Goal: Task Accomplishment & Management: Complete application form

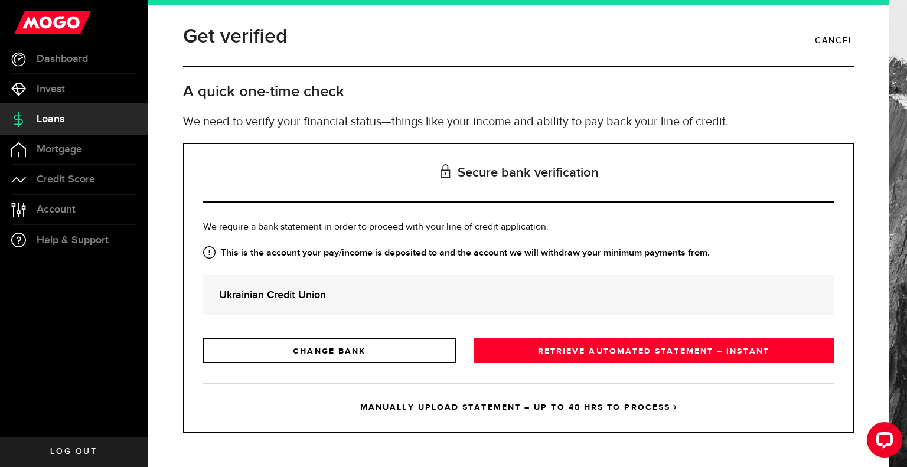
click at [451, 405] on link "MANUALLY UPLOAD STATEMENT – UP TO 48 HRS TO PROCESS" at bounding box center [518, 406] width 630 height 49
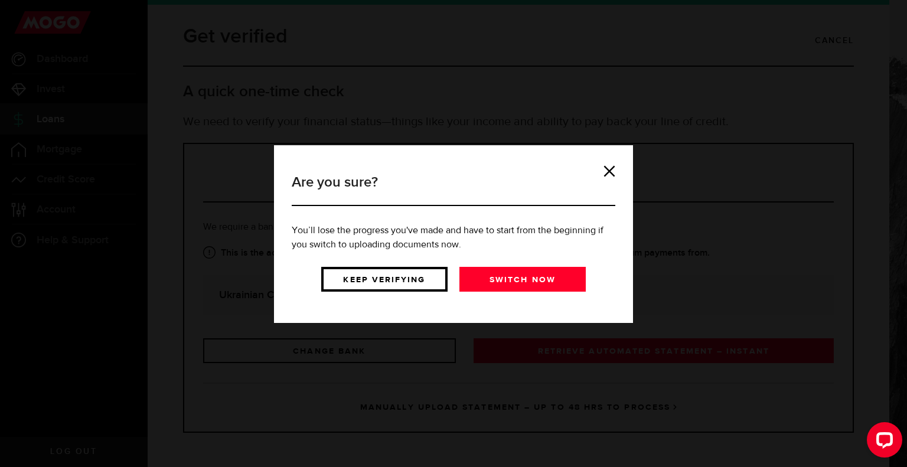
click at [373, 284] on link "Keep verifying" at bounding box center [384, 279] width 126 height 25
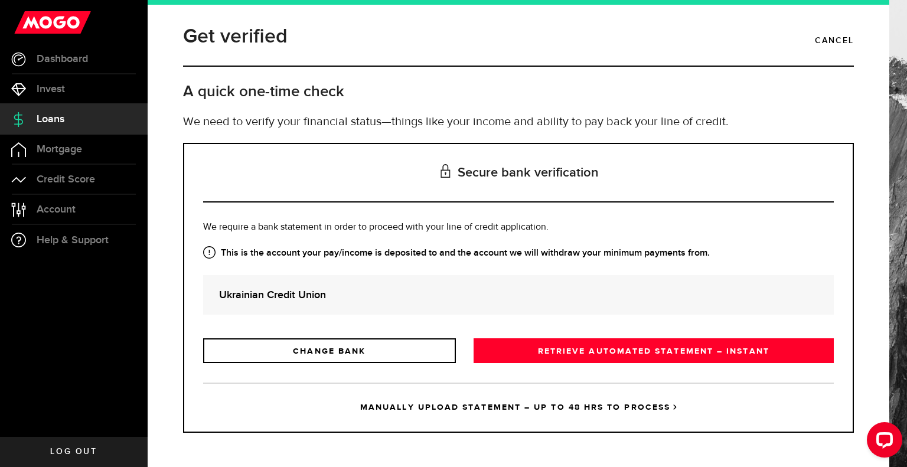
click at [467, 401] on link "MANUALLY UPLOAD STATEMENT – UP TO 48 HRS TO PROCESS" at bounding box center [518, 406] width 630 height 49
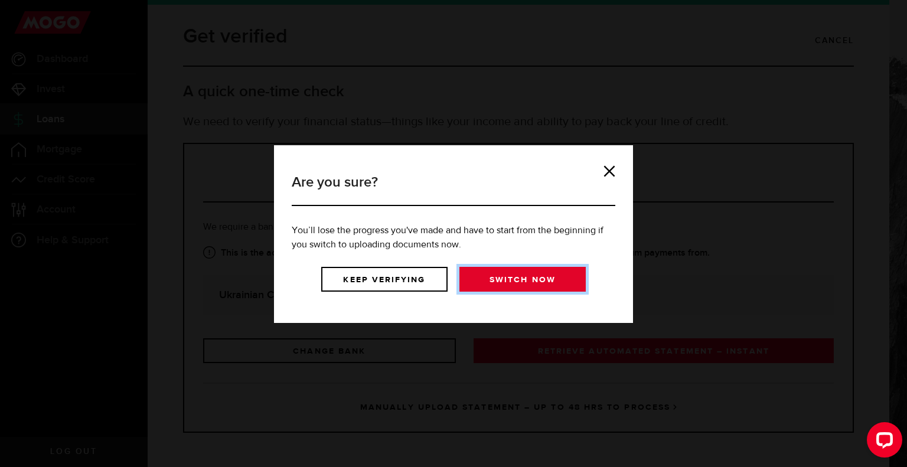
click at [534, 282] on link "Switch now" at bounding box center [522, 279] width 126 height 25
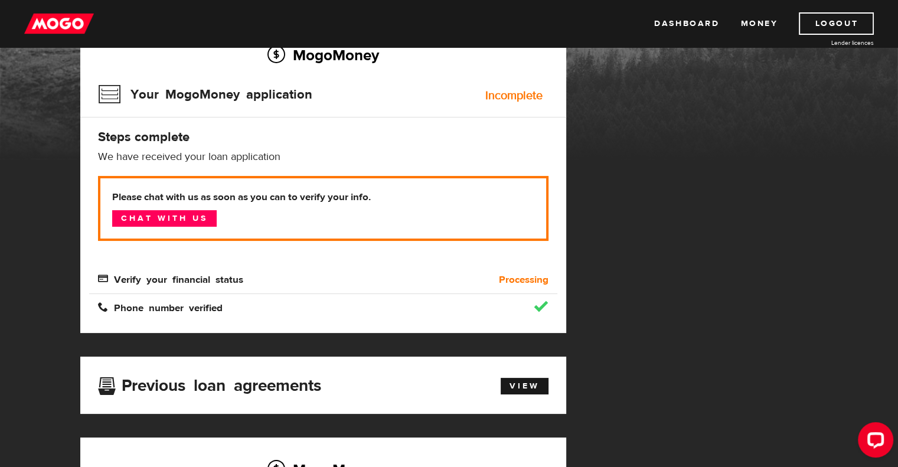
scroll to position [118, 0]
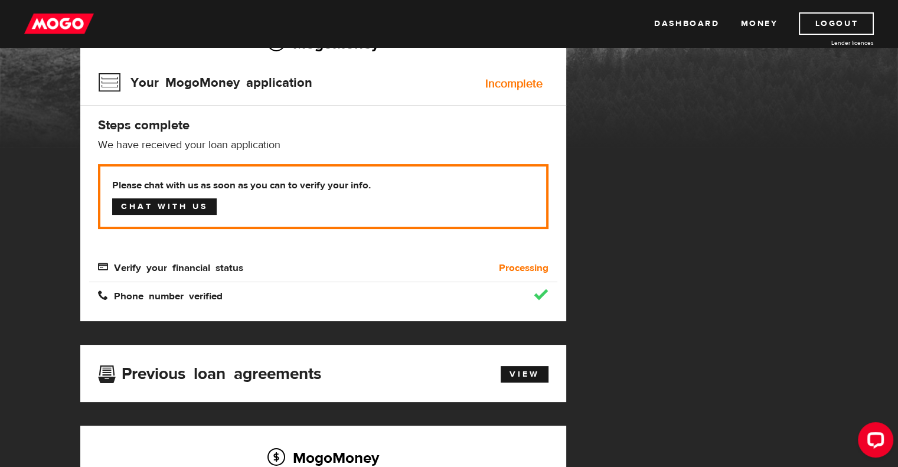
click at [165, 205] on link "Chat with us" at bounding box center [164, 206] width 104 height 17
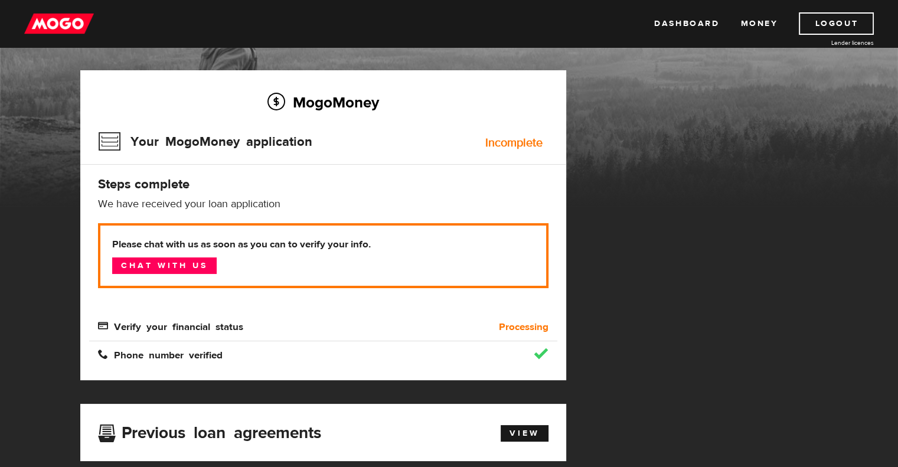
click at [703, 145] on div "MogoMoney Your MogoMoney application Expired Your MogoMoney credit decision has…" at bounding box center [448, 398] width 755 height 656
click at [675, 24] on link "Dashboard" at bounding box center [686, 23] width 65 height 22
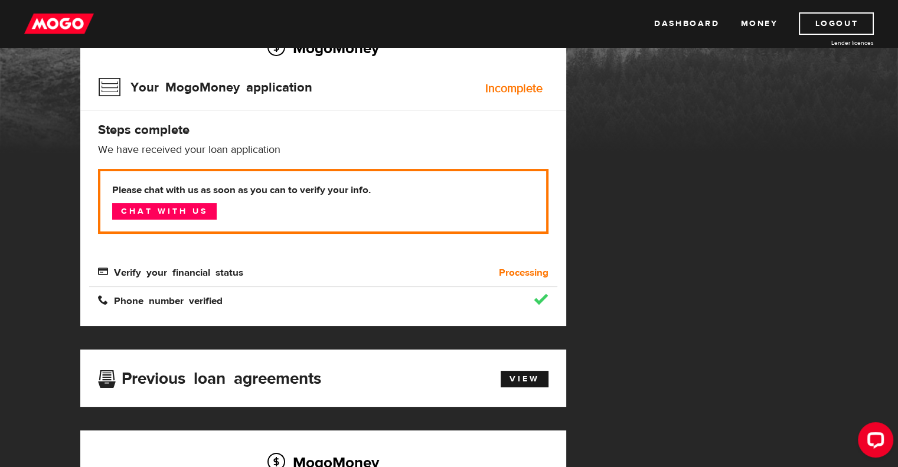
scroll to position [118, 0]
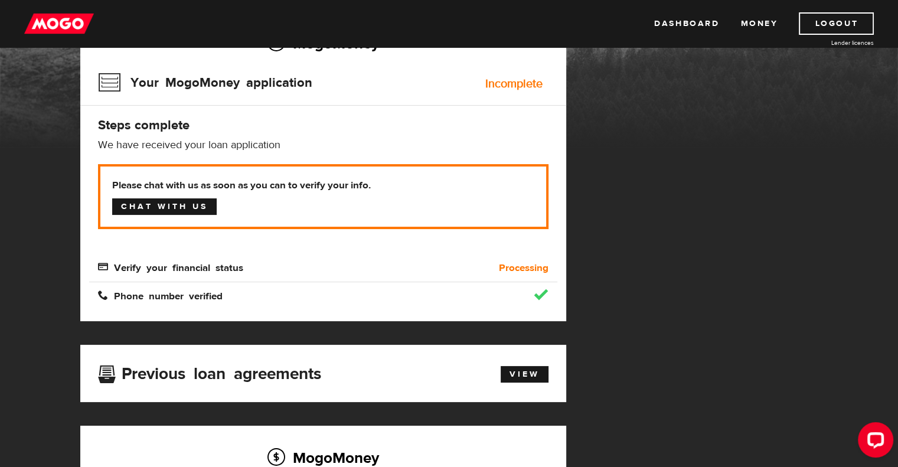
click at [156, 210] on link "Chat with us" at bounding box center [164, 206] width 104 height 17
click at [619, 322] on div "MogoMoney Your MogoMoney application Expired Your MogoMoney credit decision has…" at bounding box center [448, 339] width 755 height 656
